Goal: Task Accomplishment & Management: Manage account settings

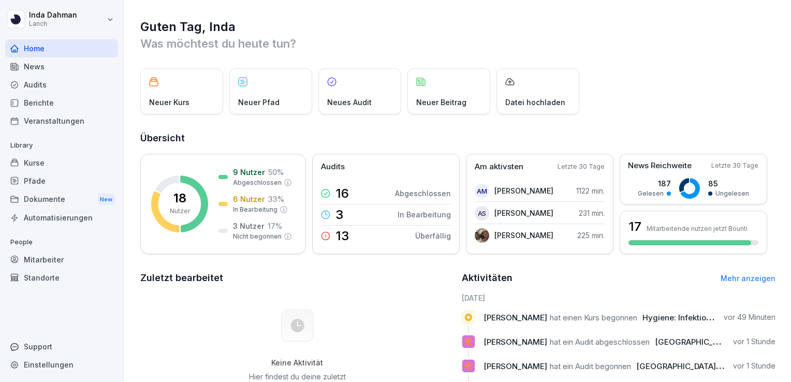
click at [54, 170] on div "Kurse" at bounding box center [61, 163] width 113 height 18
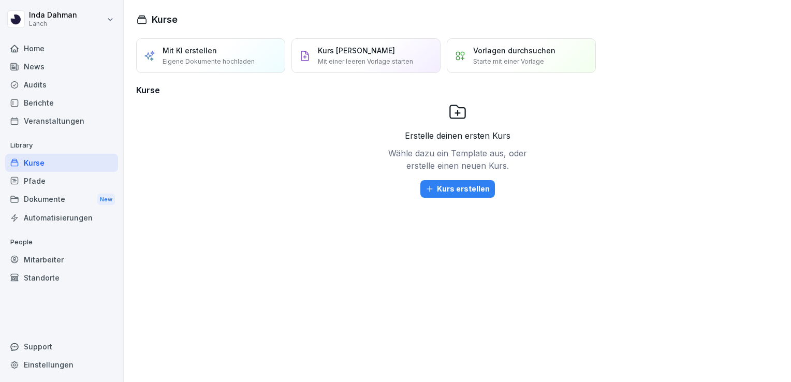
click at [63, 197] on div "Dokumente New" at bounding box center [61, 199] width 113 height 19
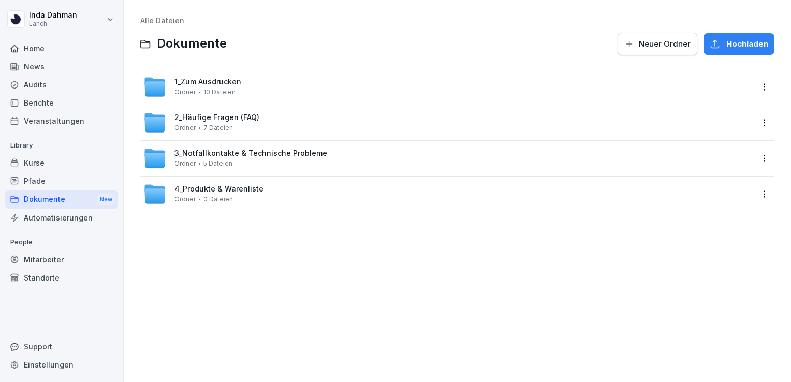
click at [176, 93] on span "Ordner" at bounding box center [185, 92] width 21 height 7
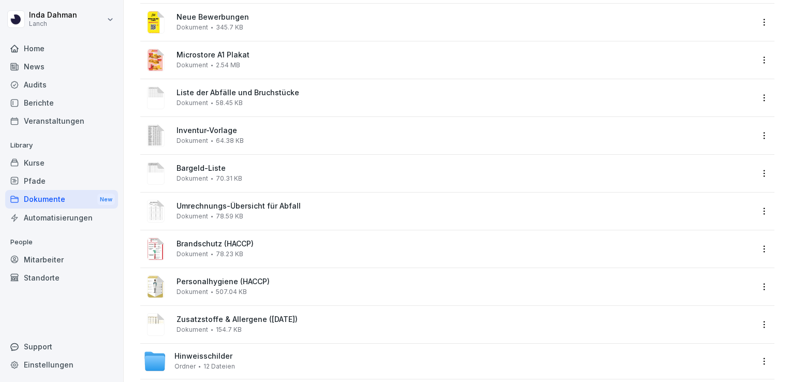
scroll to position [124, 0]
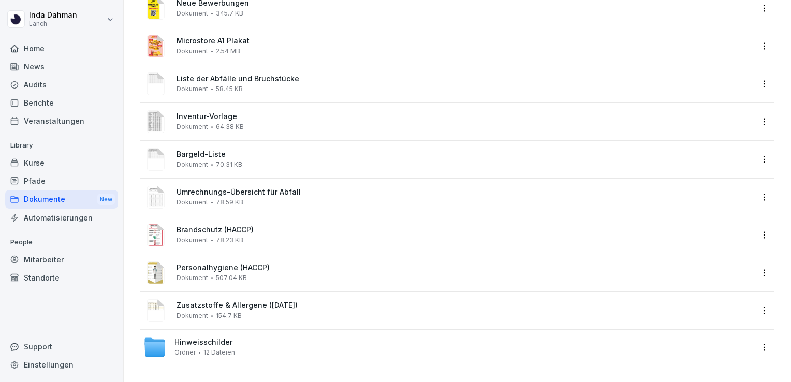
click at [213, 341] on div "Hinweisschilder Ordner 12 Dateien" at bounding box center [205, 347] width 61 height 18
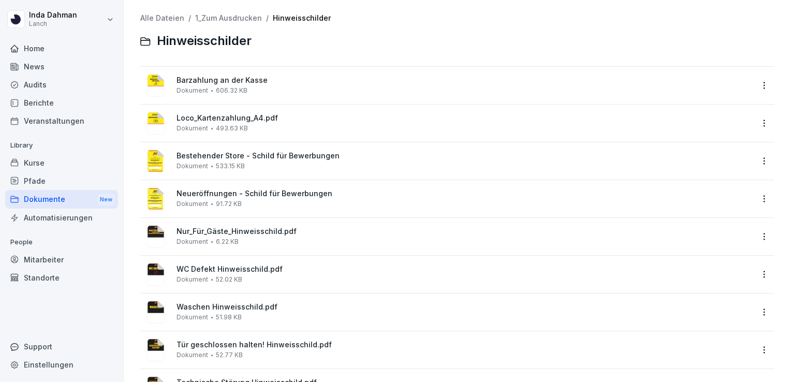
scroll to position [4, 0]
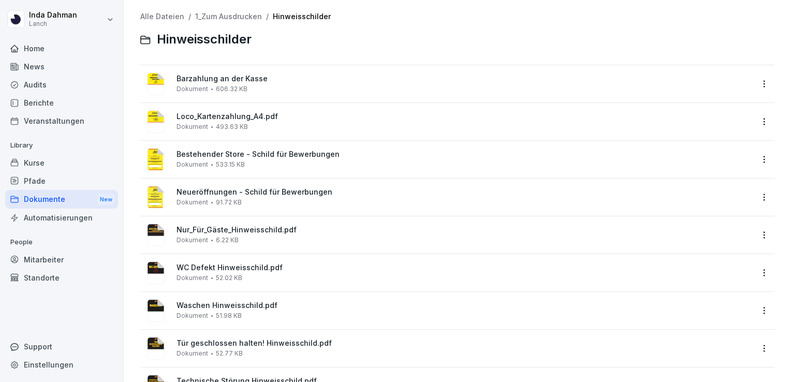
click at [155, 114] on image at bounding box center [156, 121] width 18 height 23
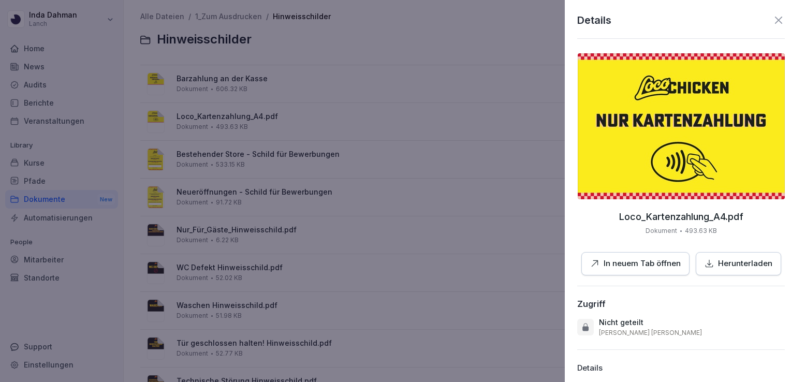
click at [516, 137] on div at bounding box center [395, 191] width 791 height 382
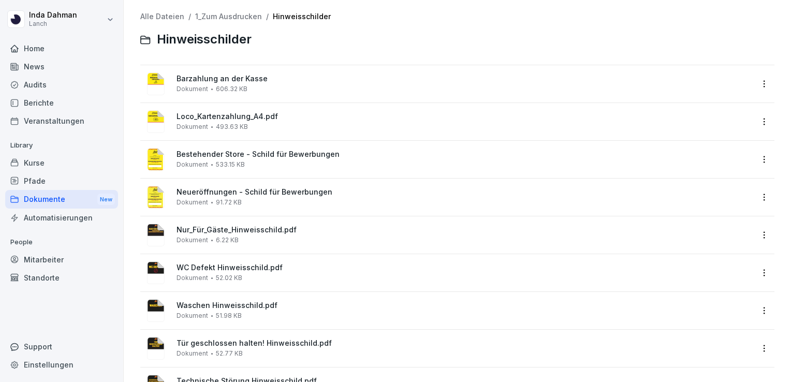
click at [62, 56] on div "Home" at bounding box center [61, 48] width 113 height 18
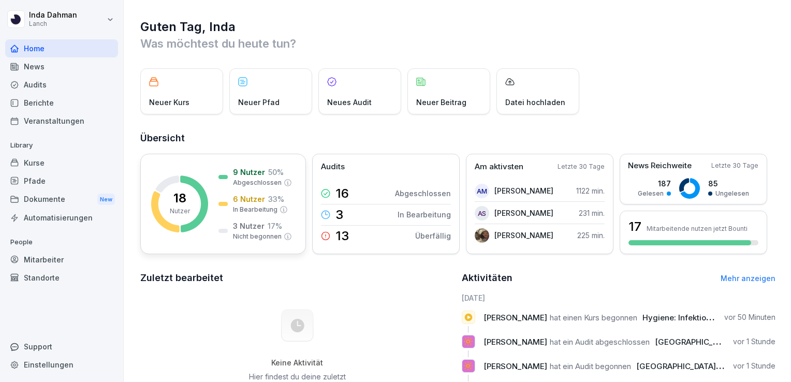
click at [166, 219] on rect at bounding box center [179, 204] width 57 height 57
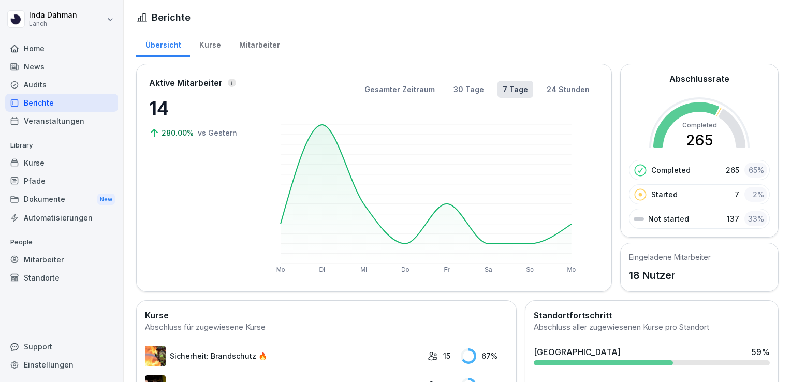
click at [255, 51] on div "Mitarbeiter" at bounding box center [259, 44] width 59 height 26
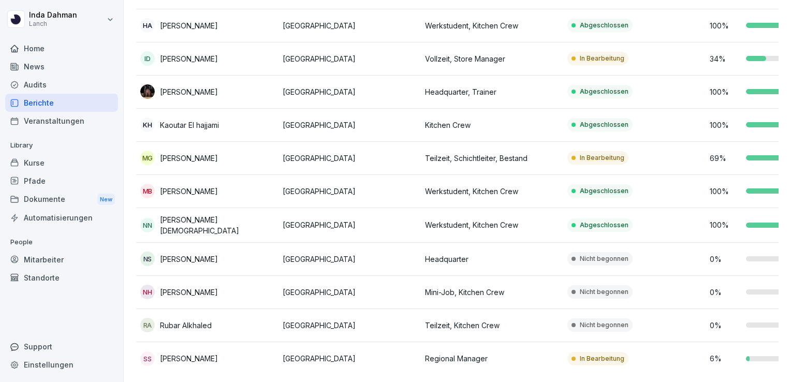
scroll to position [347, 0]
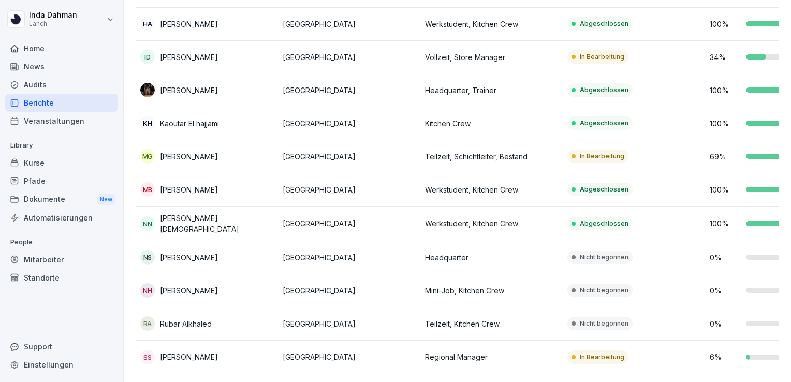
click at [663, 255] on td "Nicht begonnen" at bounding box center [634, 257] width 142 height 33
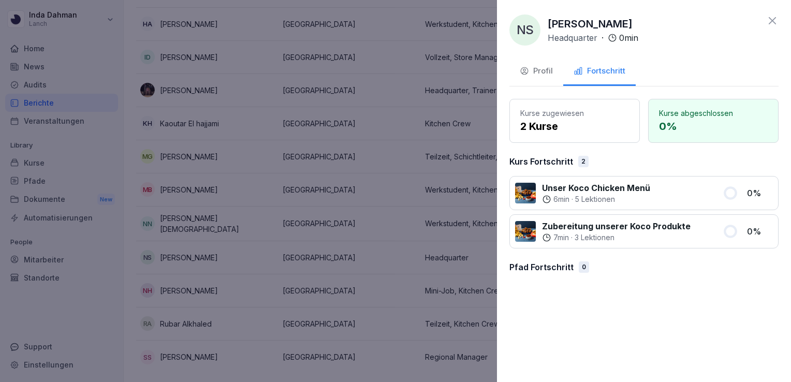
click at [550, 72] on div "Profil" at bounding box center [536, 71] width 33 height 12
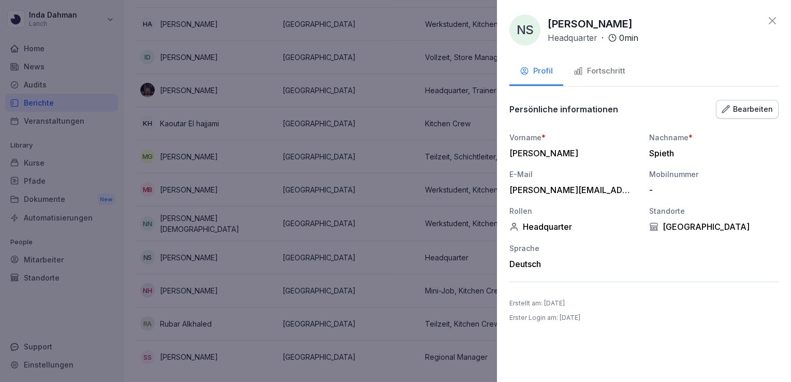
click at [736, 114] on div "Bearbeiten" at bounding box center [747, 109] width 51 height 11
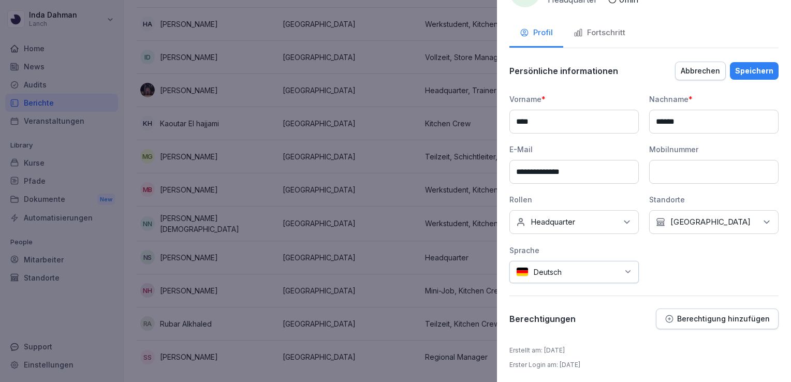
scroll to position [0, 0]
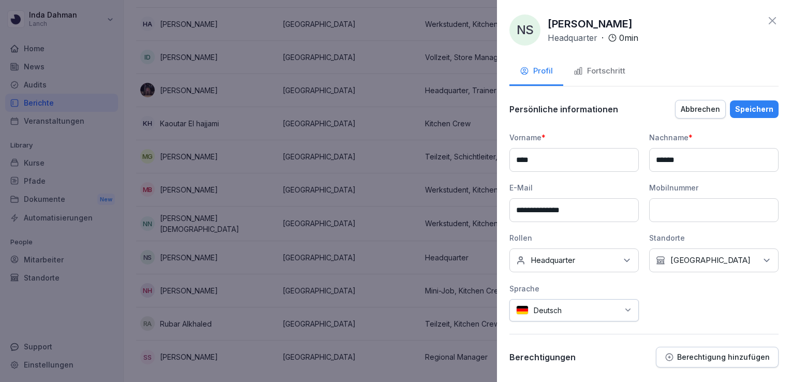
click at [696, 110] on div "Abbrechen" at bounding box center [700, 109] width 39 height 11
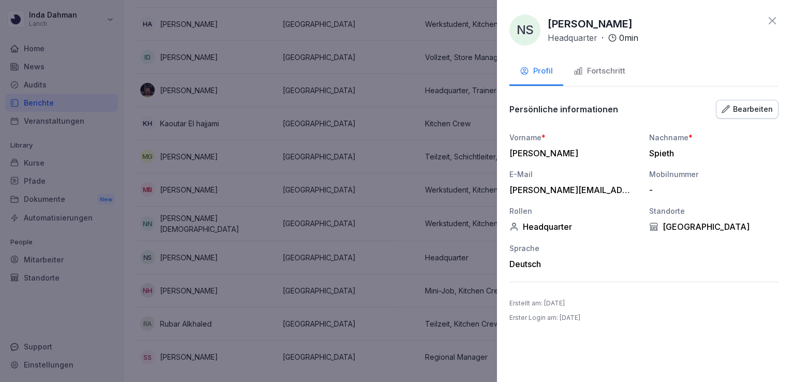
click at [605, 84] on button "Fortschritt" at bounding box center [599, 72] width 72 height 28
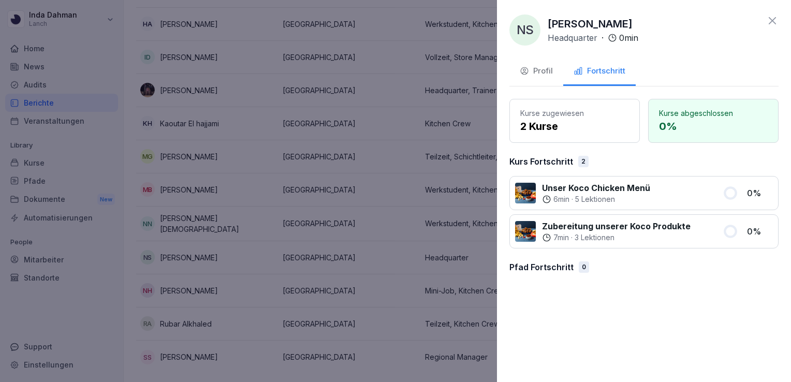
click at [775, 13] on div "NS [PERSON_NAME] Headquarter · 0 min Profil Fortschritt Kurse zugewiesen 2 Kurs…" at bounding box center [644, 191] width 294 height 382
click at [765, 21] on div "NS [PERSON_NAME] Headquarter · 0 min" at bounding box center [644, 29] width 269 height 31
click at [773, 22] on icon at bounding box center [772, 20] width 12 height 12
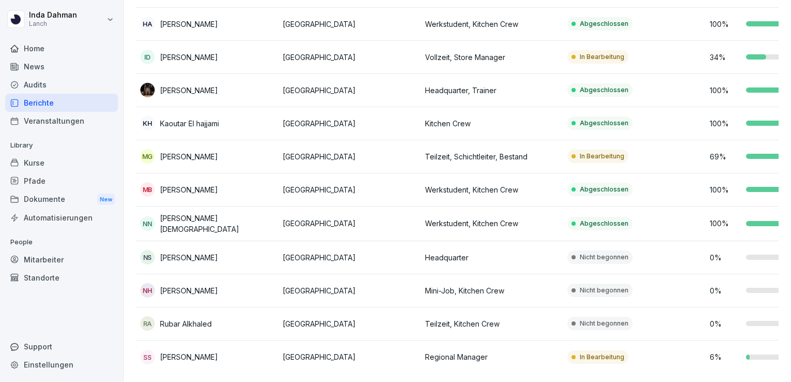
click at [252, 350] on div "SS [PERSON_NAME]" at bounding box center [207, 357] width 134 height 14
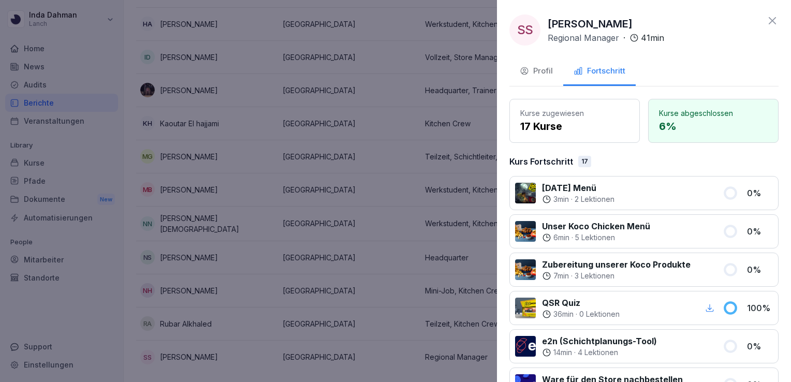
click at [535, 66] on div "Profil" at bounding box center [536, 71] width 33 height 12
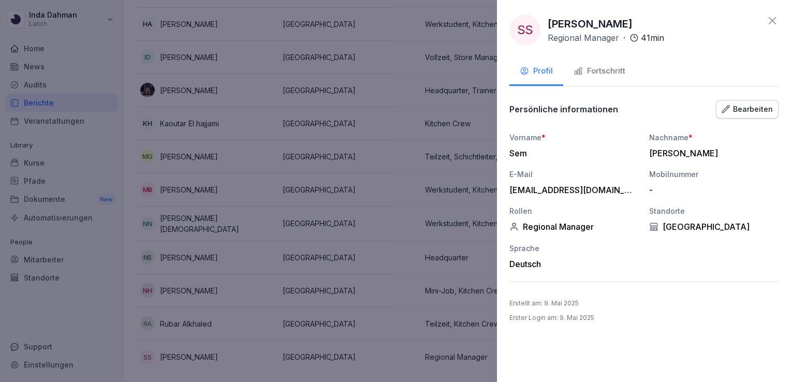
click at [733, 101] on button "Bearbeiten" at bounding box center [747, 109] width 63 height 19
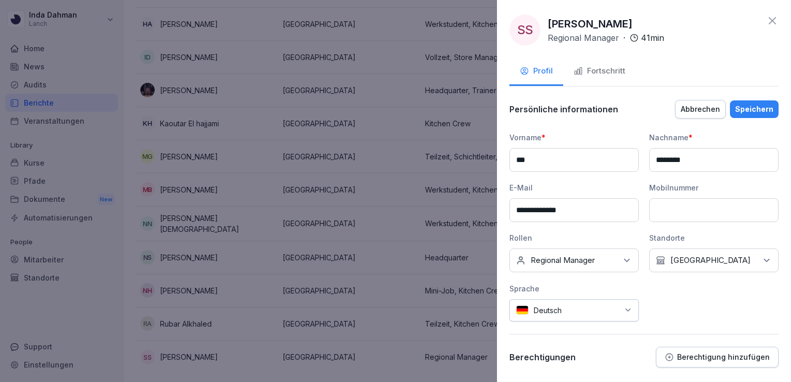
scroll to position [38, 0]
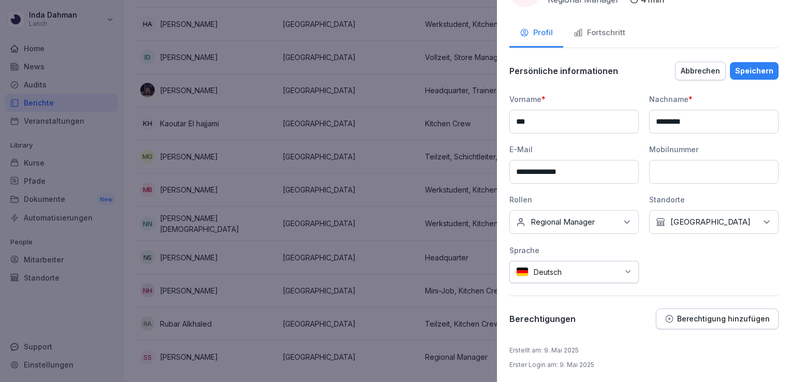
click at [681, 315] on p "Berechtigung hinzufügen" at bounding box center [723, 319] width 93 height 8
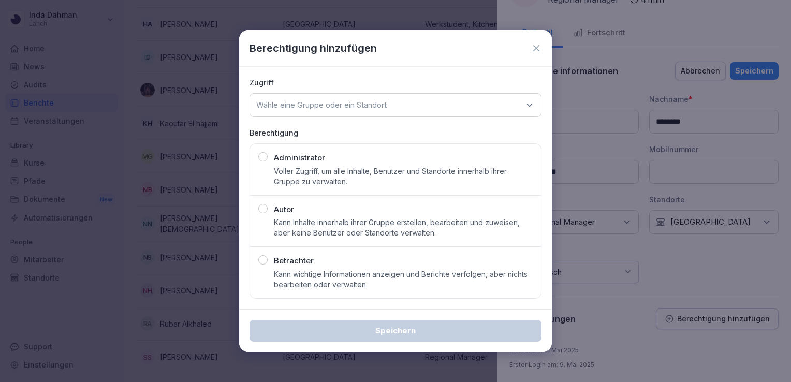
click at [535, 55] on div "Berechtigung hinzufügen" at bounding box center [396, 48] width 292 height 16
click at [535, 52] on icon at bounding box center [536, 48] width 10 height 10
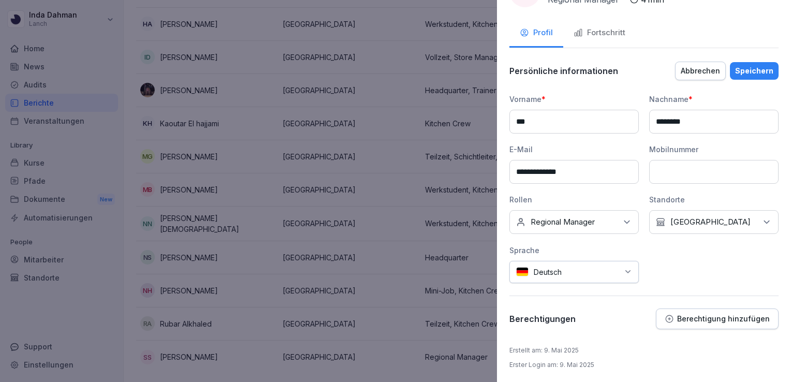
click at [600, 36] on div "Fortschritt" at bounding box center [600, 33] width 52 height 12
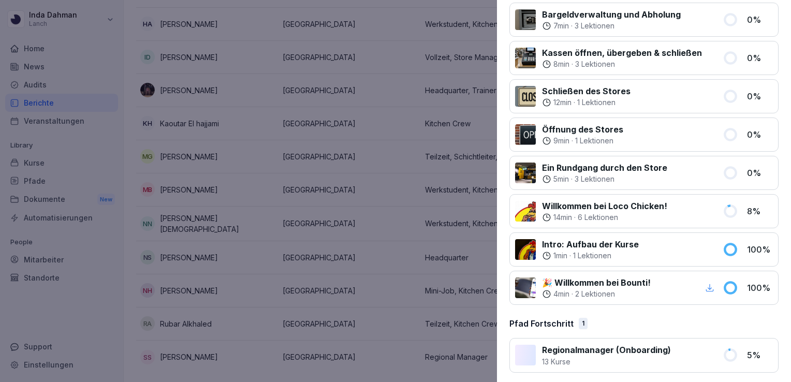
scroll to position [0, 0]
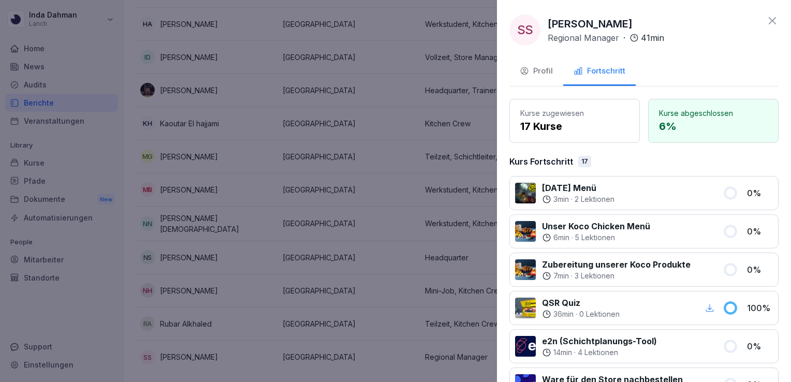
click at [532, 59] on button "Profil" at bounding box center [537, 72] width 54 height 28
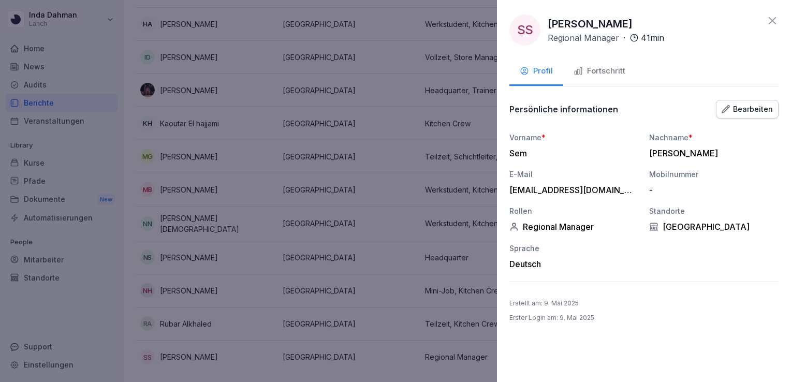
click at [768, 23] on icon at bounding box center [772, 20] width 12 height 12
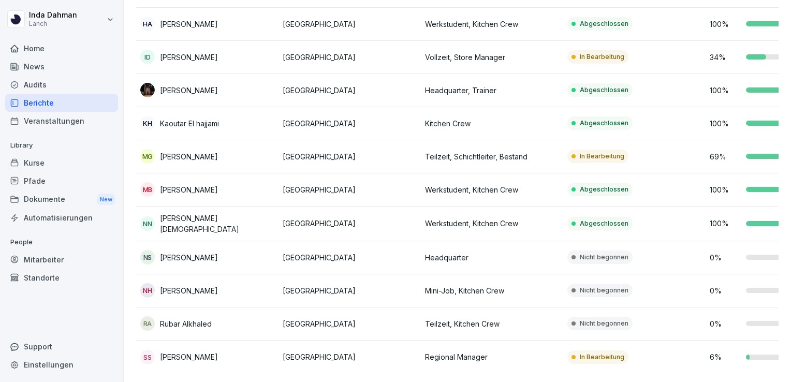
click at [397, 318] on p "[GEOGRAPHIC_DATA]" at bounding box center [350, 323] width 134 height 11
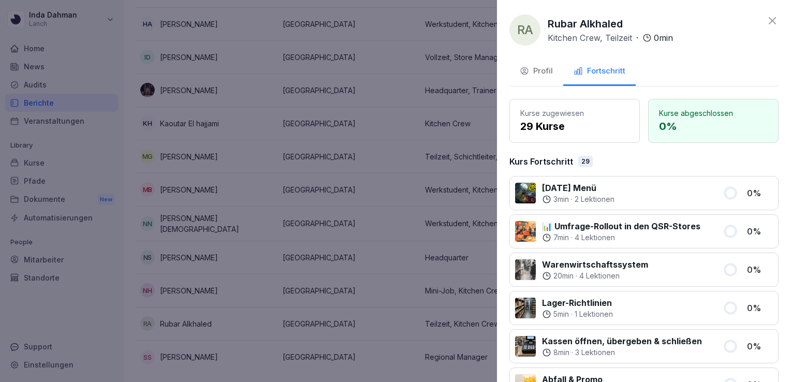
click at [536, 67] on div "Profil" at bounding box center [536, 71] width 33 height 12
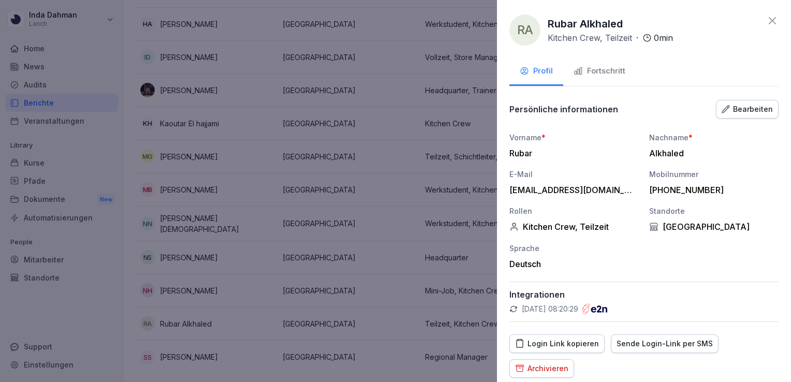
click at [545, 363] on div "Archivieren" at bounding box center [541, 368] width 53 height 11
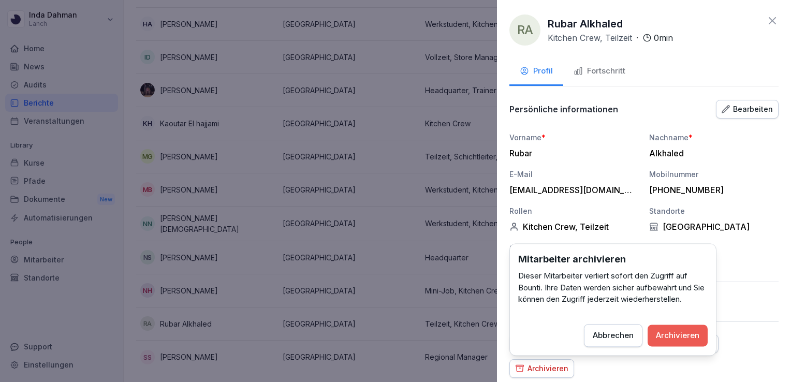
click at [674, 332] on div "Archivieren" at bounding box center [677, 335] width 43 height 11
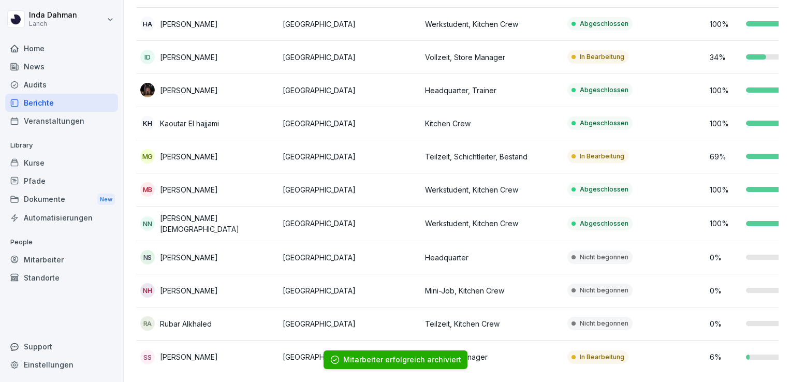
click at [558, 290] on td "Mini-Job, Kitchen Crew" at bounding box center [492, 290] width 142 height 33
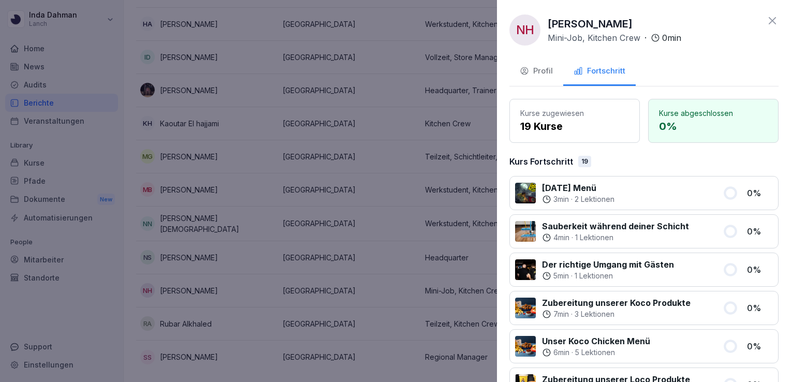
click at [536, 59] on button "Profil" at bounding box center [537, 72] width 54 height 28
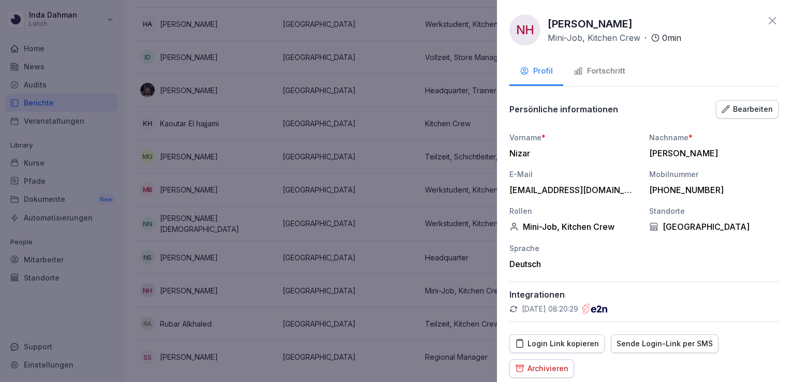
click at [766, 22] on icon at bounding box center [772, 20] width 12 height 12
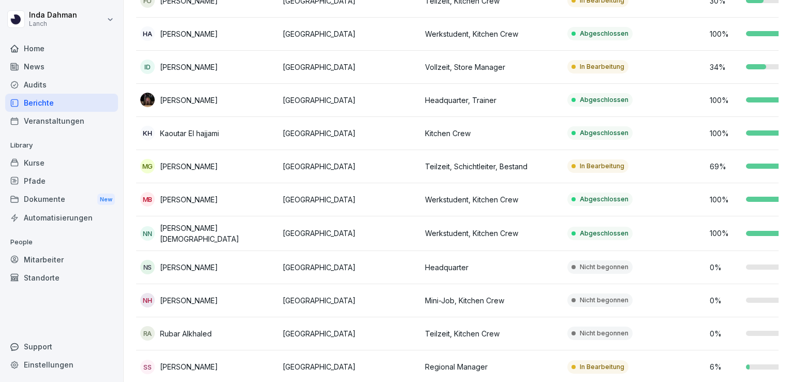
scroll to position [352, 0]
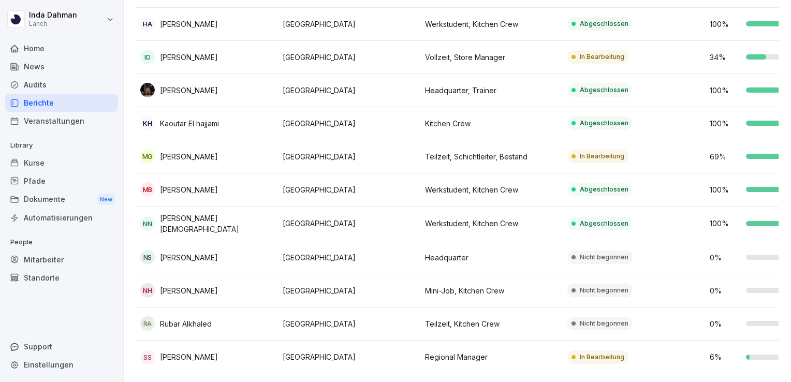
click at [457, 252] on p "Headquarter" at bounding box center [492, 257] width 134 height 11
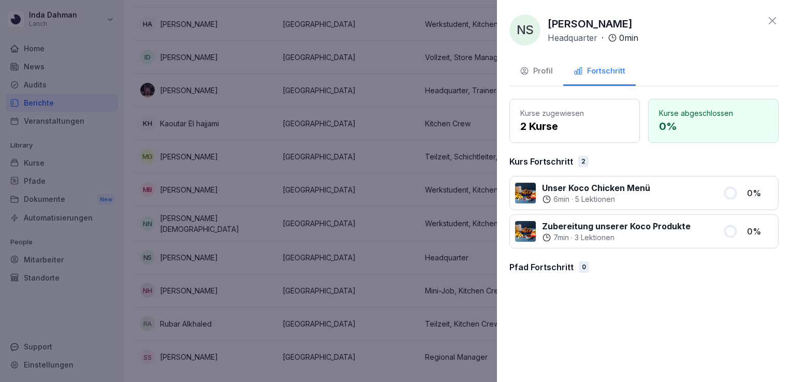
click at [547, 68] on div "Profil" at bounding box center [536, 71] width 33 height 12
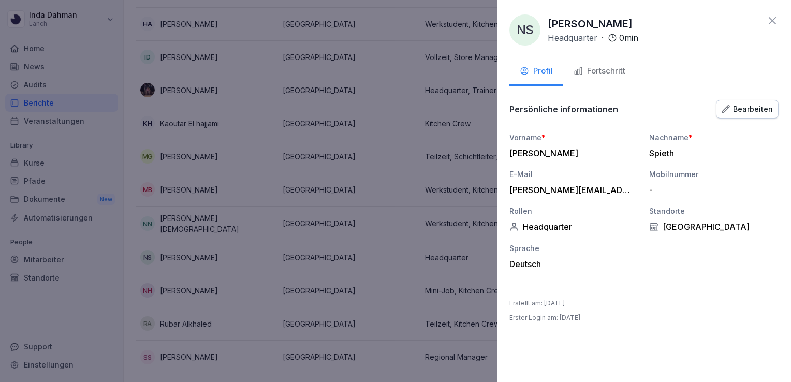
click at [778, 15] on icon at bounding box center [772, 20] width 12 height 12
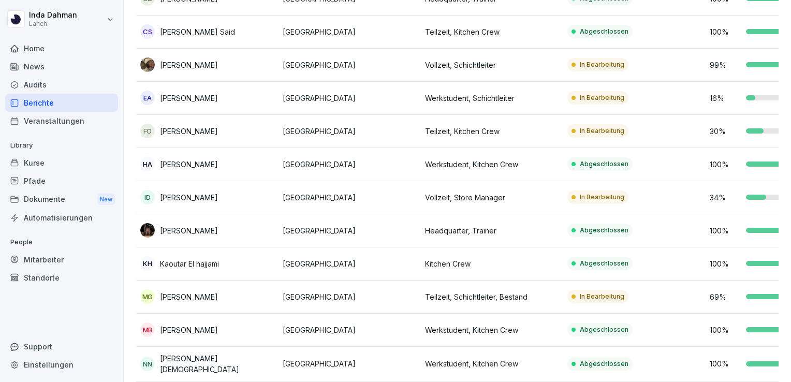
scroll to position [0, 0]
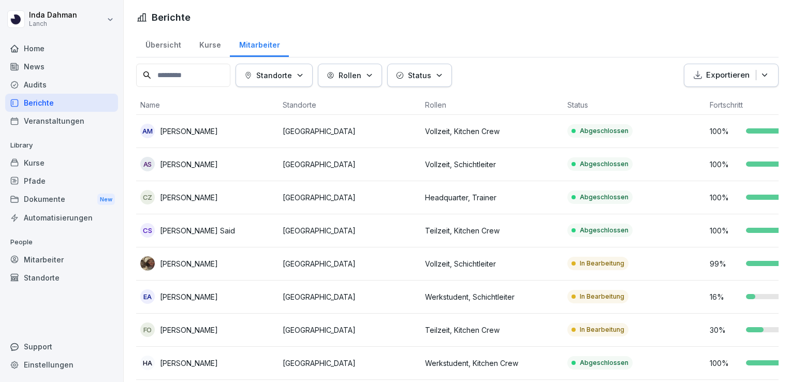
click at [159, 49] on div "Übersicht" at bounding box center [163, 44] width 54 height 26
